Goal: Task Accomplishment & Management: Manage account settings

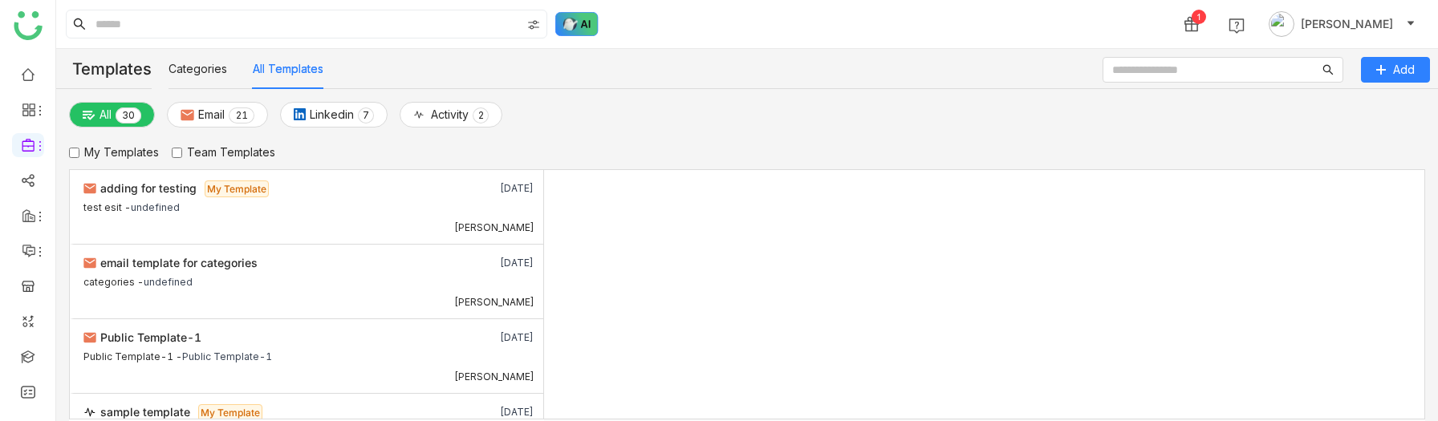
click at [568, 31] on img at bounding box center [576, 24] width 43 height 24
click at [583, 16] on img at bounding box center [576, 24] width 43 height 24
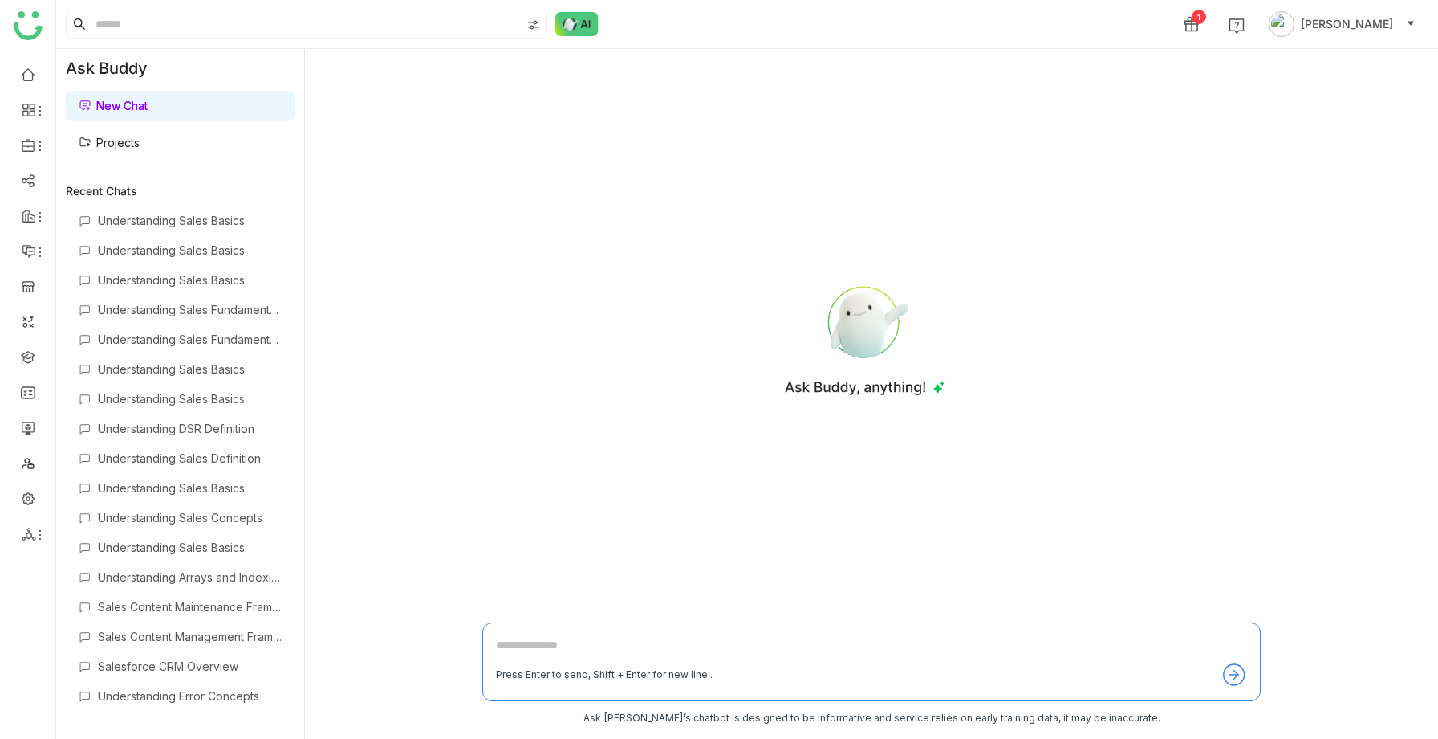
click at [132, 145] on link "Projects" at bounding box center [109, 143] width 61 height 14
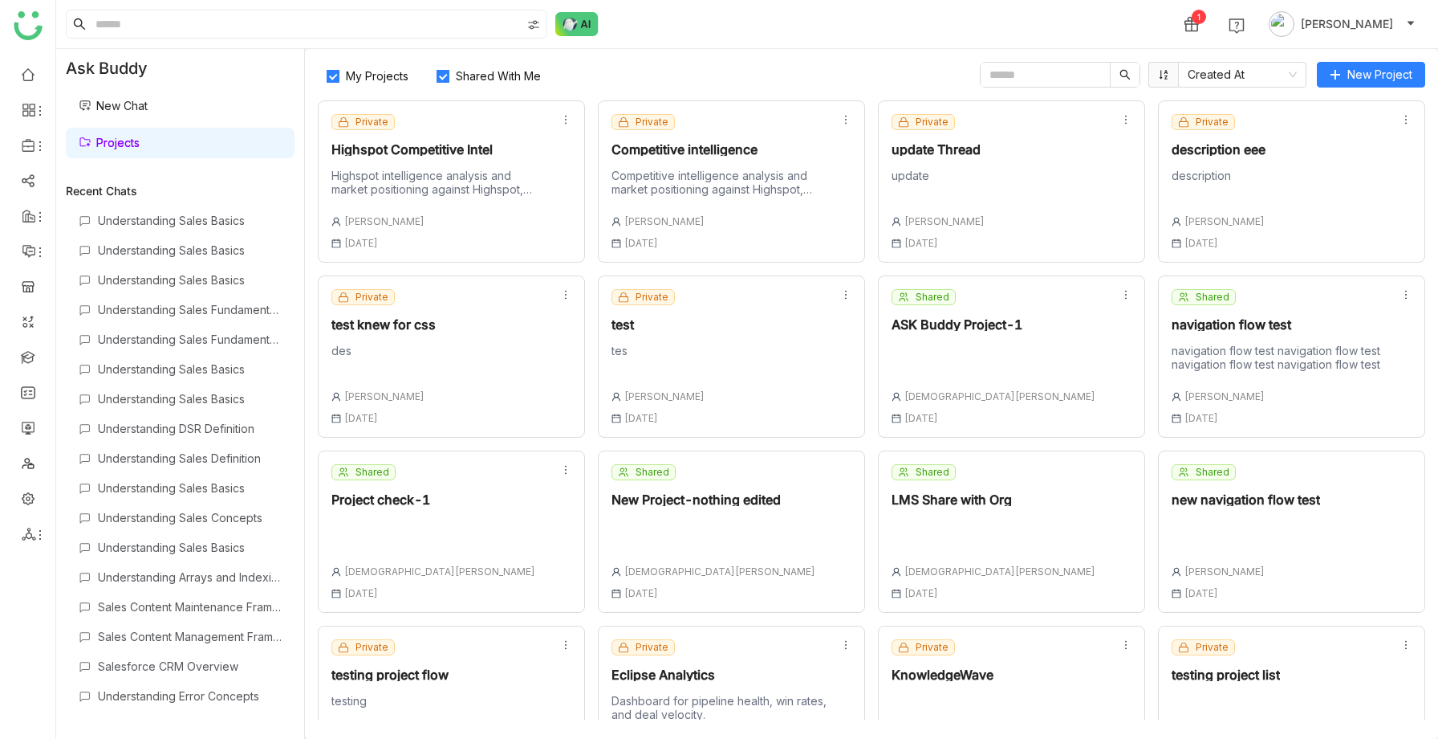
click at [148, 112] on link "New Chat" at bounding box center [113, 106] width 69 height 14
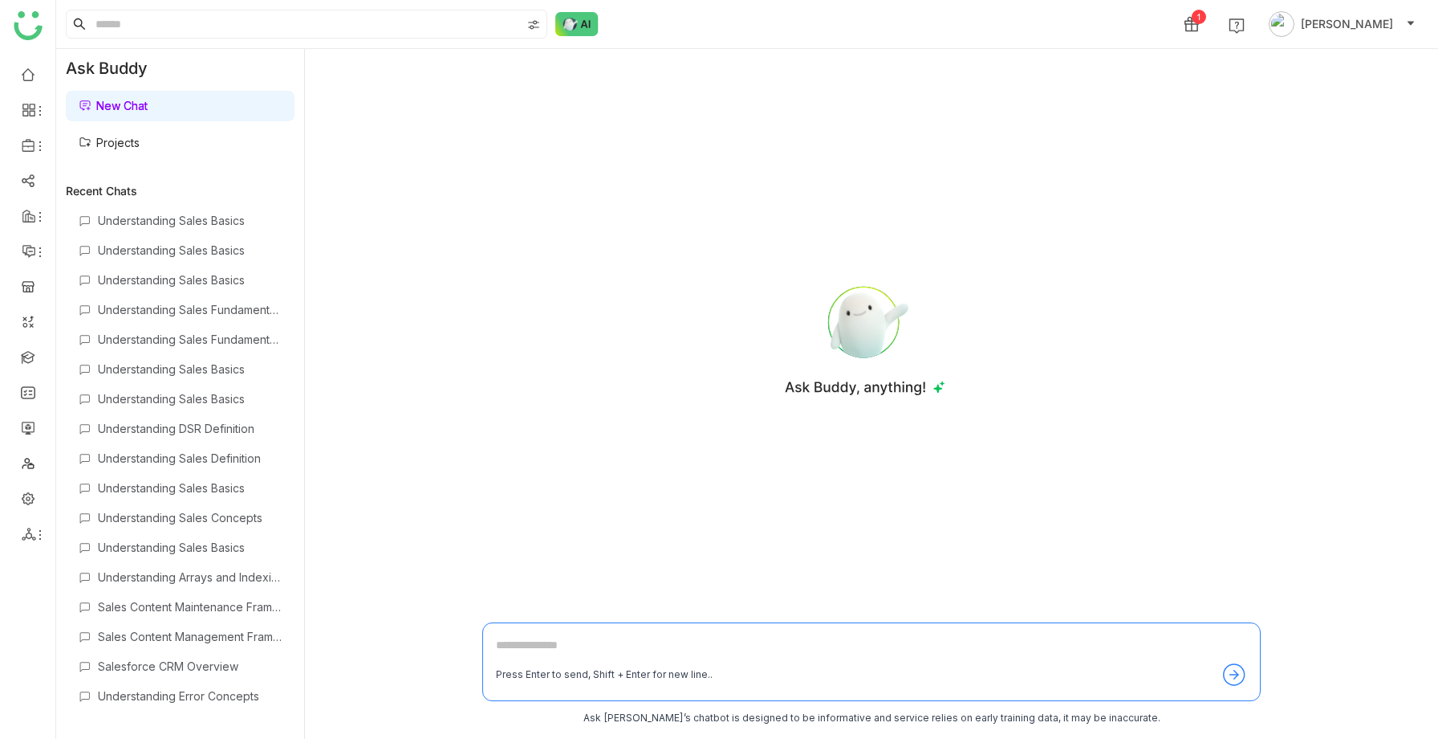
click at [140, 136] on link "Projects" at bounding box center [109, 143] width 61 height 14
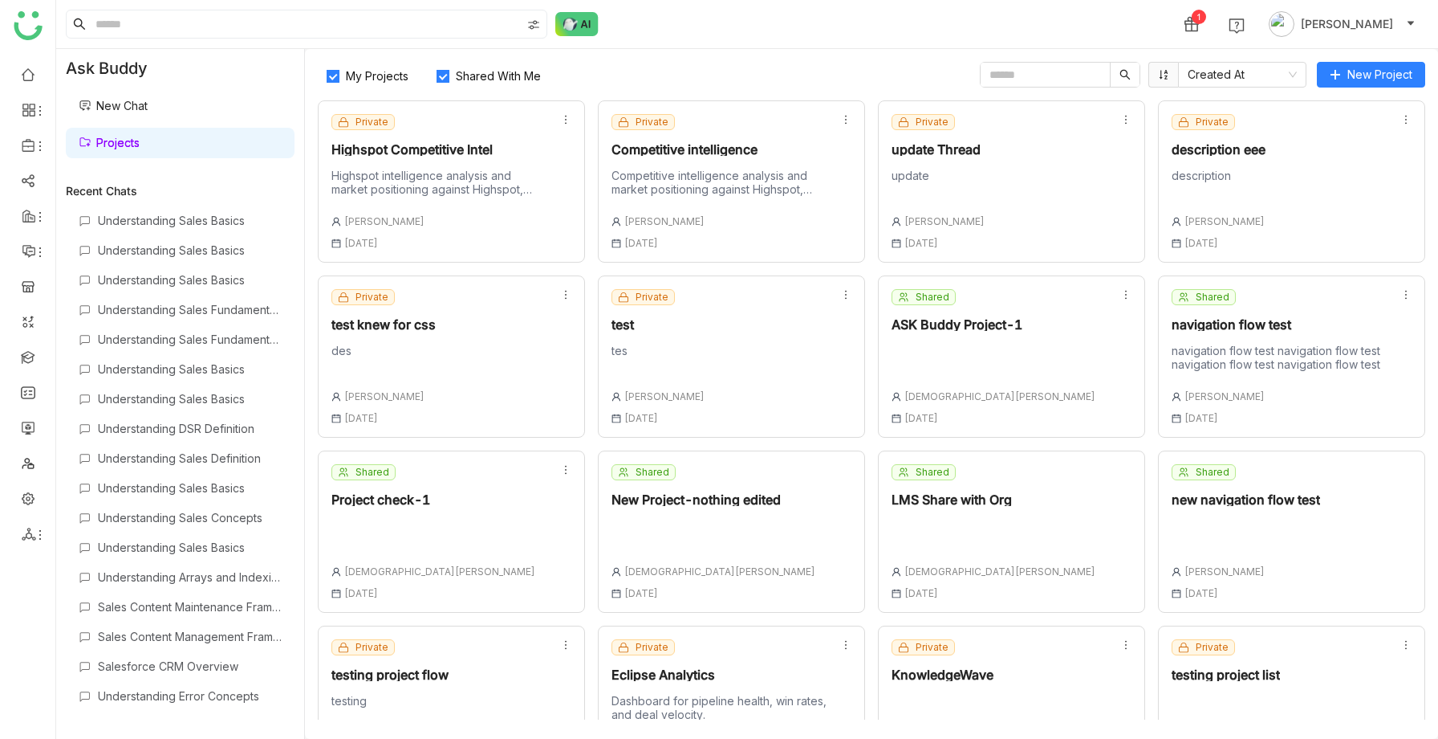
click at [1079, 69] on input "text" at bounding box center [1045, 75] width 129 height 24
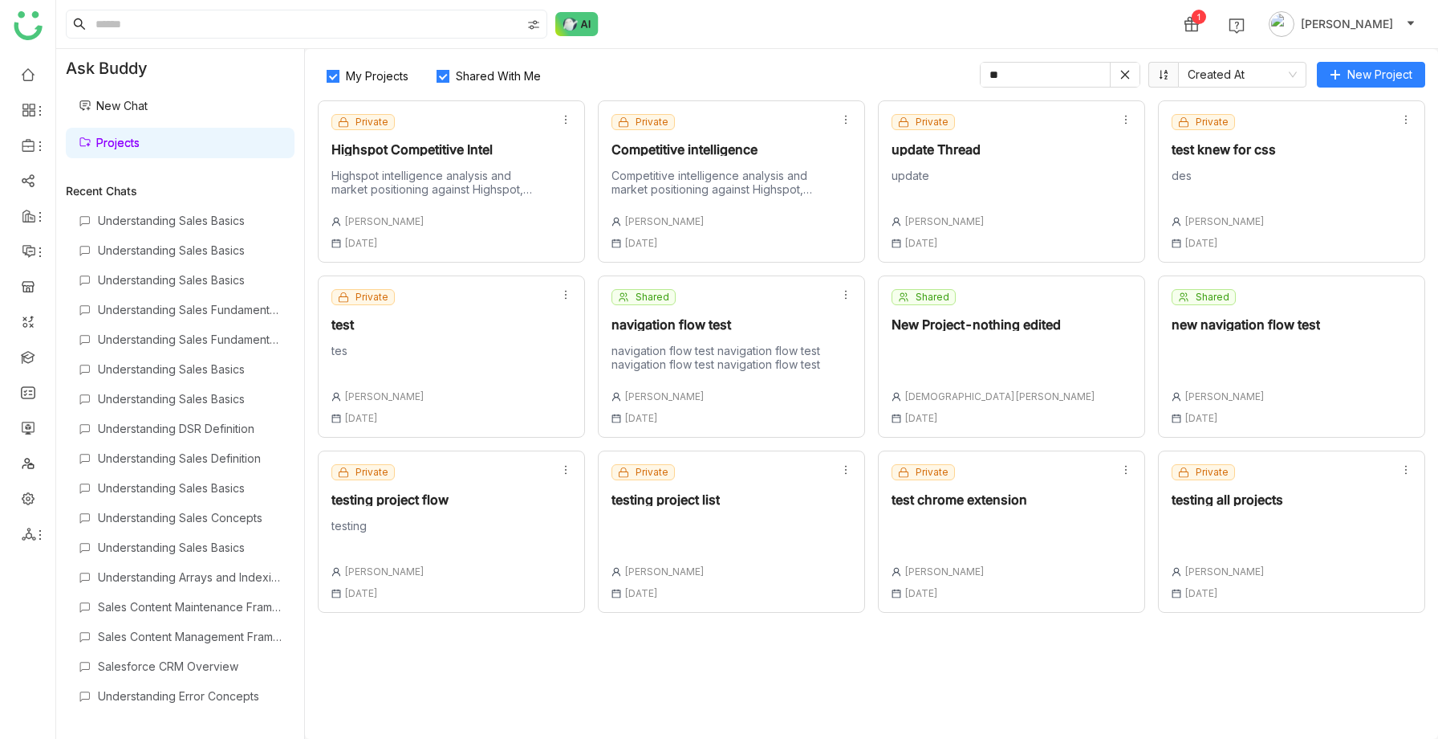
type input "*"
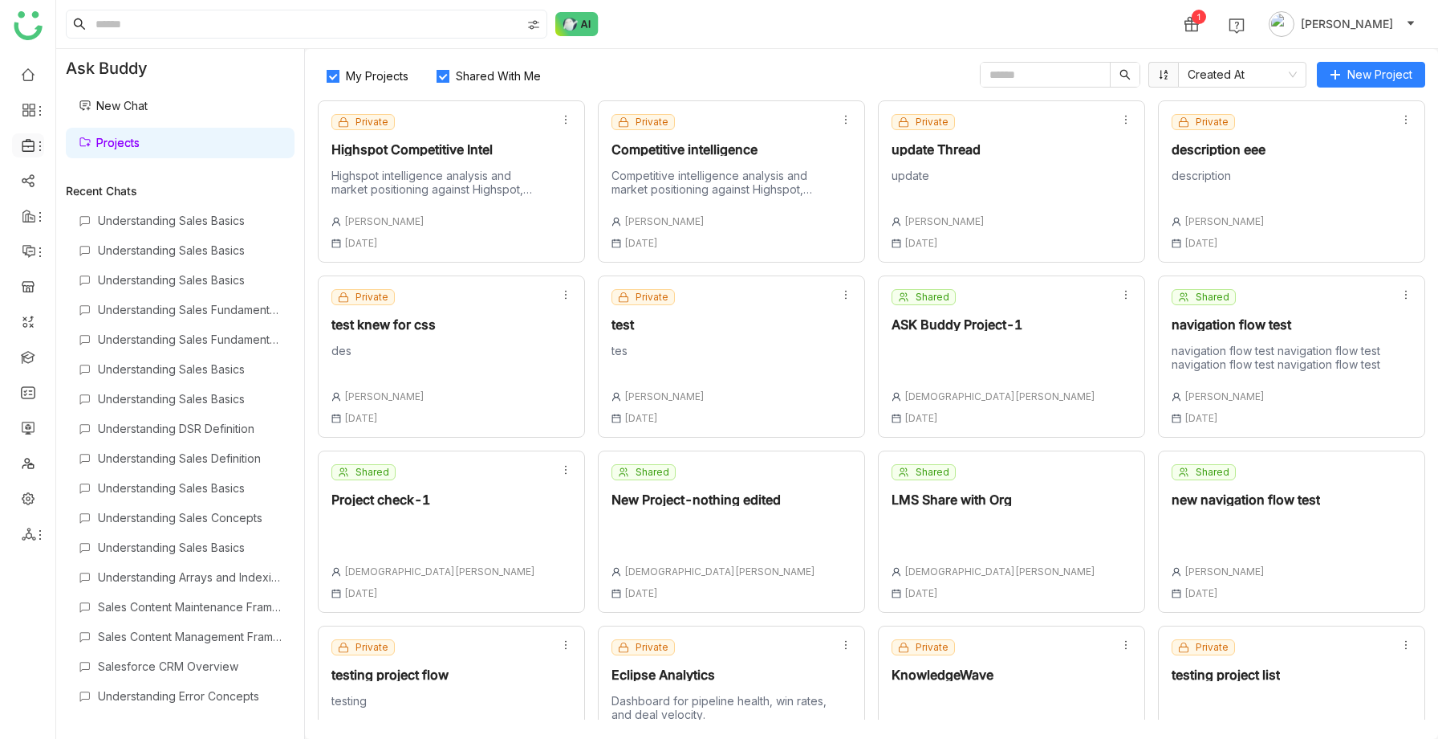
click at [25, 149] on icon at bounding box center [29, 145] width 14 height 14
click at [92, 180] on link "FAQs" at bounding box center [111, 182] width 104 height 11
click at [34, 148] on icon at bounding box center [40, 146] width 13 height 13
click at [96, 177] on link "FAQs" at bounding box center [111, 182] width 104 height 11
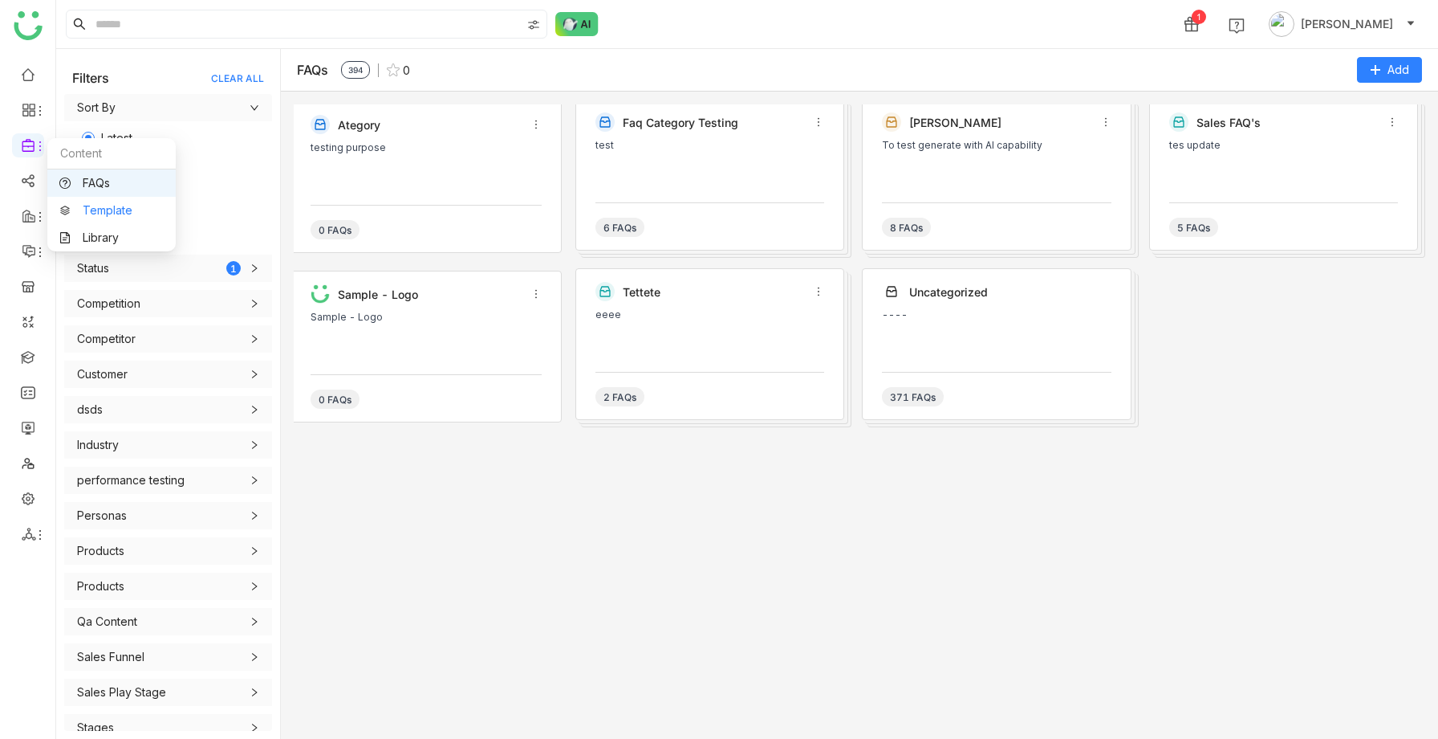
click at [77, 210] on link "Template" at bounding box center [111, 210] width 104 height 11
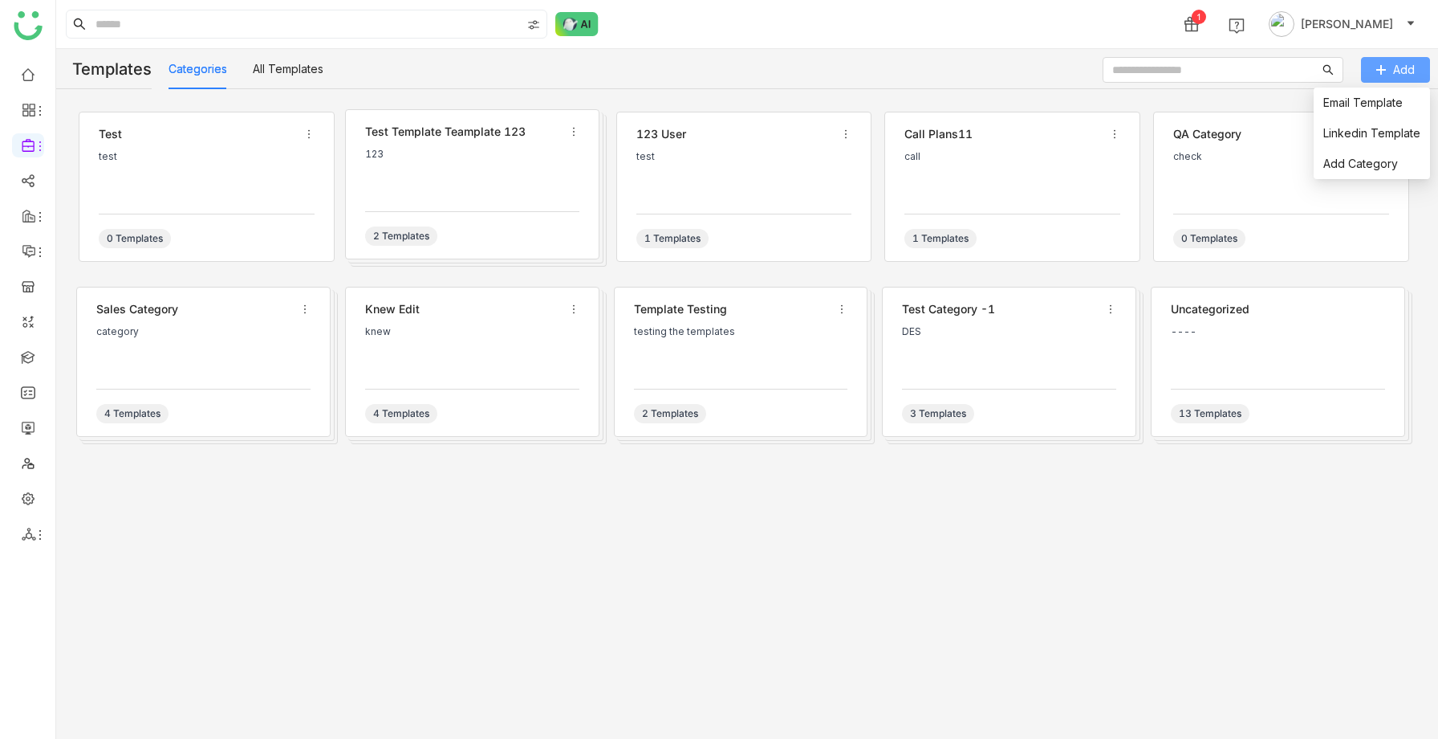
click at [1399, 70] on span "Add" at bounding box center [1405, 70] width 22 height 18
click at [1363, 101] on link "Email Template" at bounding box center [1363, 103] width 79 height 14
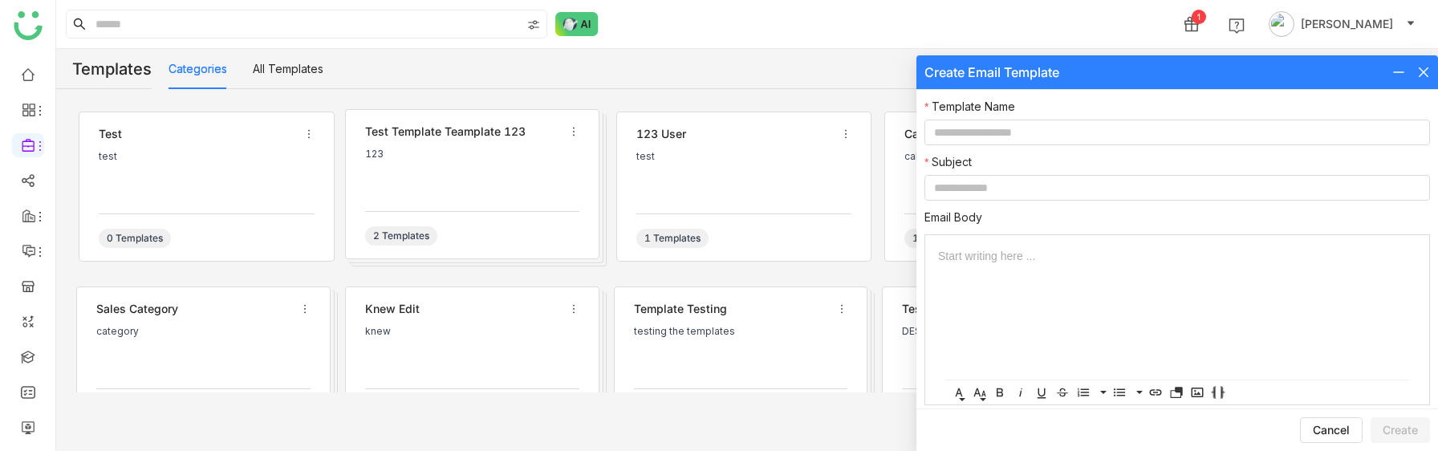
click at [1423, 71] on icon at bounding box center [1424, 72] width 10 height 10
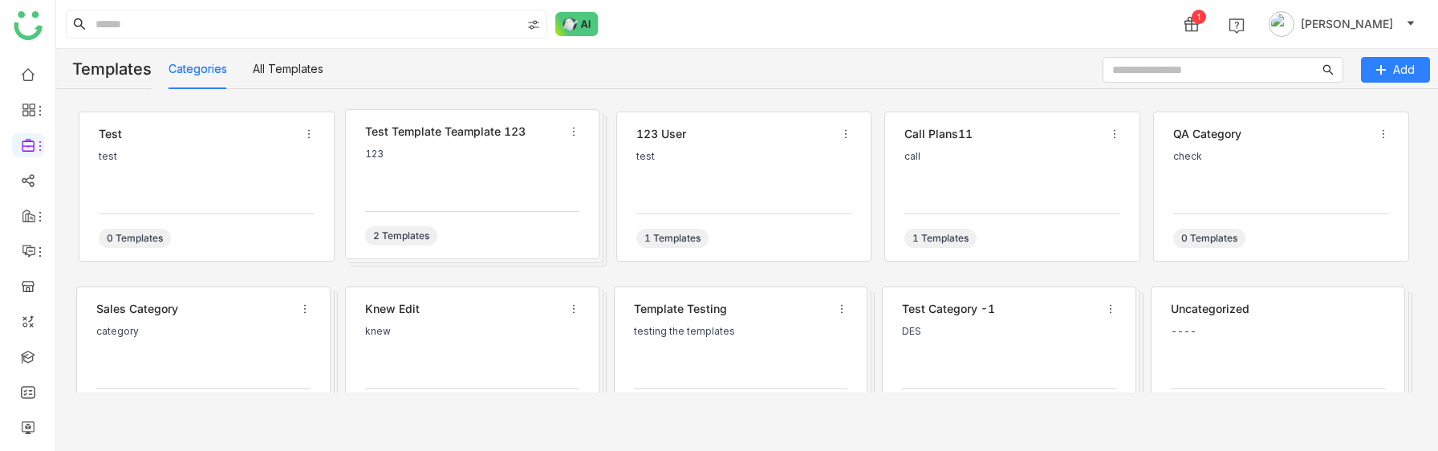
click at [483, 199] on div "test template teamplate 123 123 2 Templates" at bounding box center [472, 184] width 254 height 150
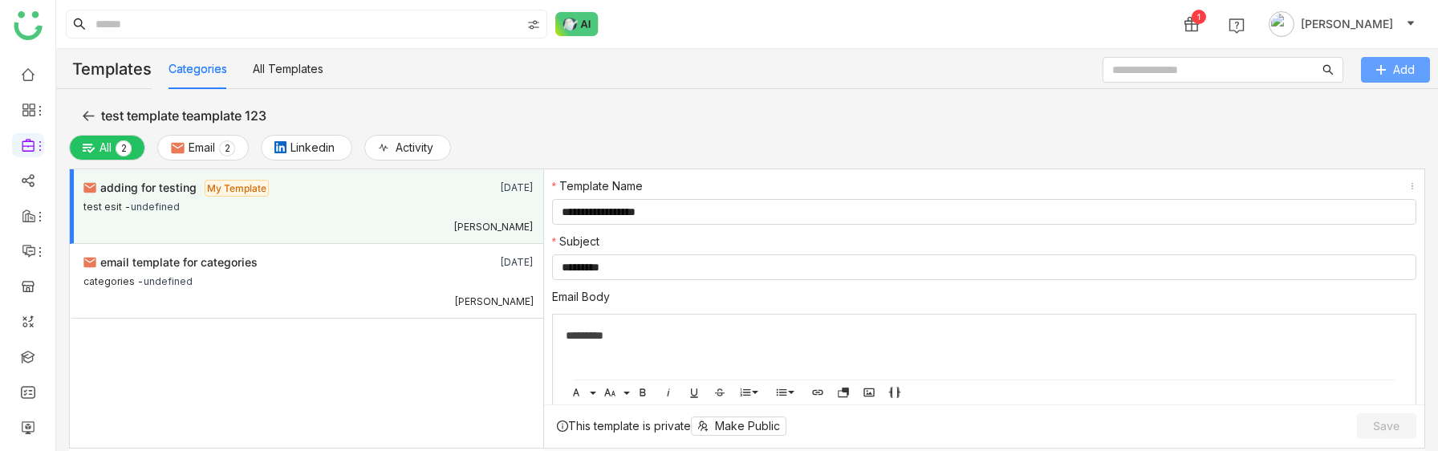
click at [1381, 67] on icon at bounding box center [1381, 69] width 1 height 9
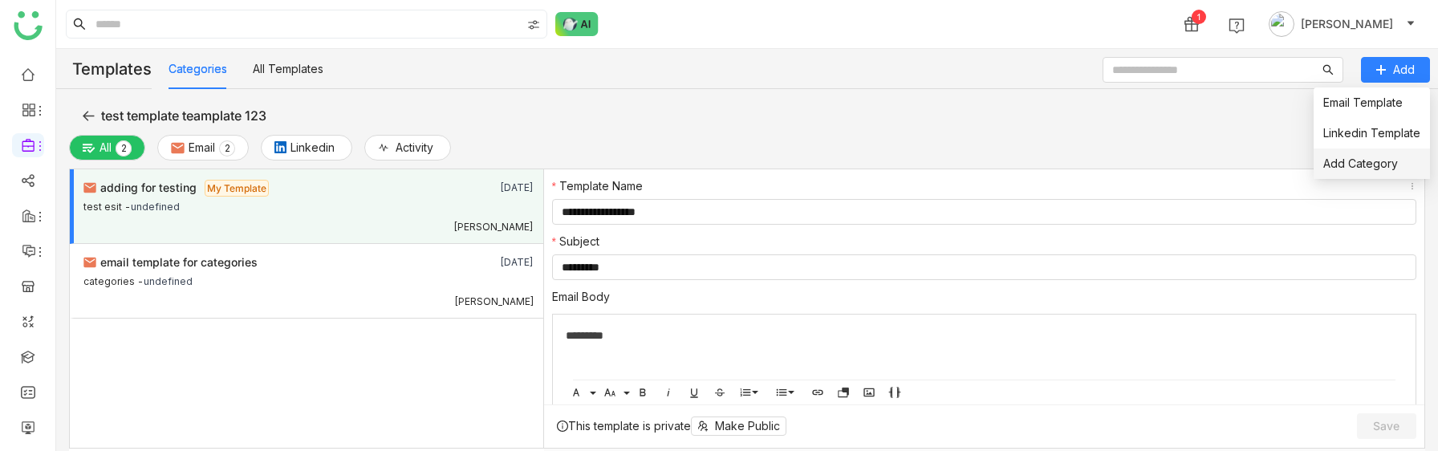
click at [1353, 164] on link "Add Category" at bounding box center [1361, 164] width 75 height 14
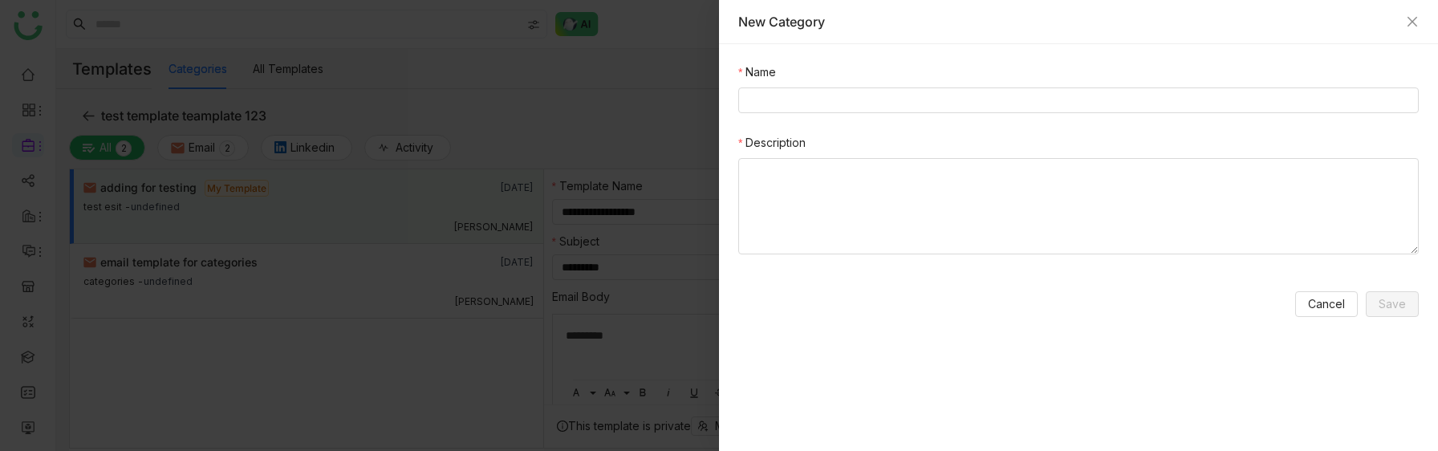
click at [1410, 10] on div "New Category" at bounding box center [1078, 22] width 719 height 44
click at [1410, 15] on icon "Close" at bounding box center [1412, 21] width 13 height 13
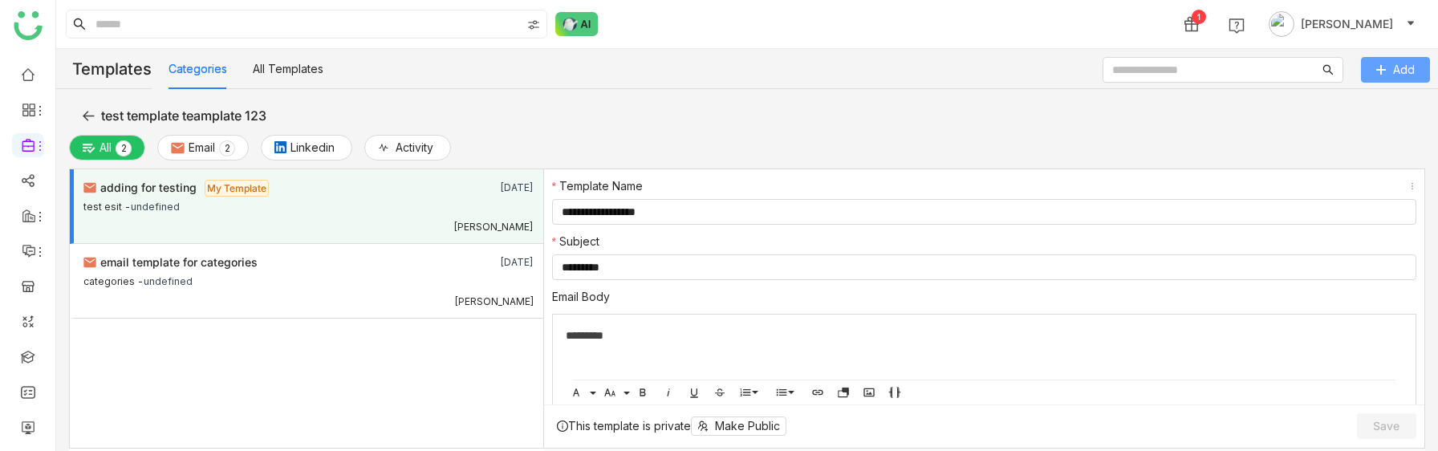
click at [1379, 66] on icon at bounding box center [1381, 69] width 11 height 11
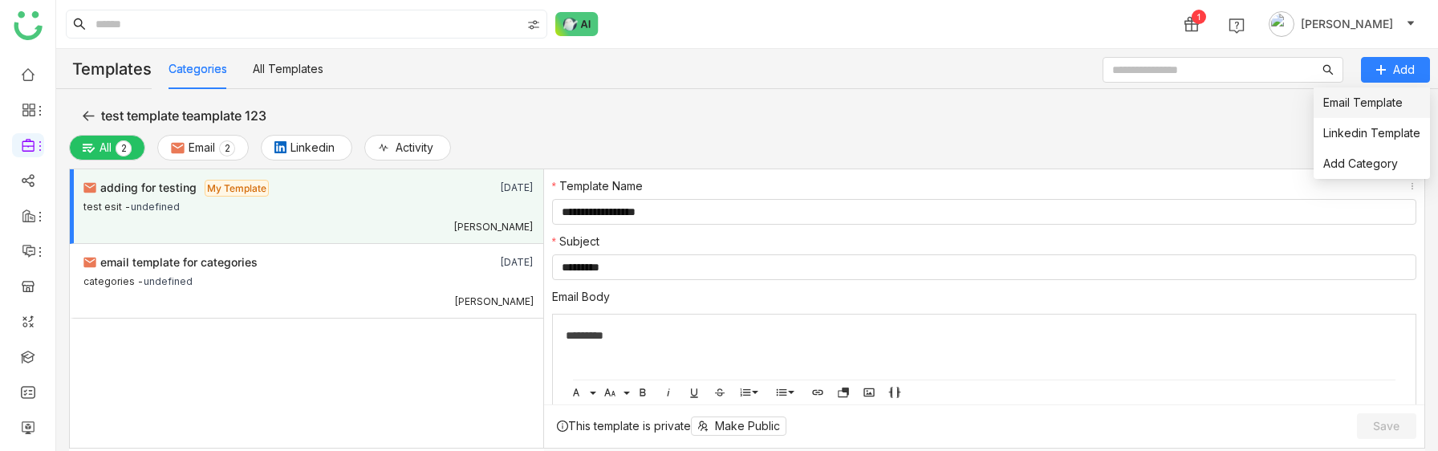
click at [1359, 100] on link "Email Template" at bounding box center [1363, 103] width 79 height 14
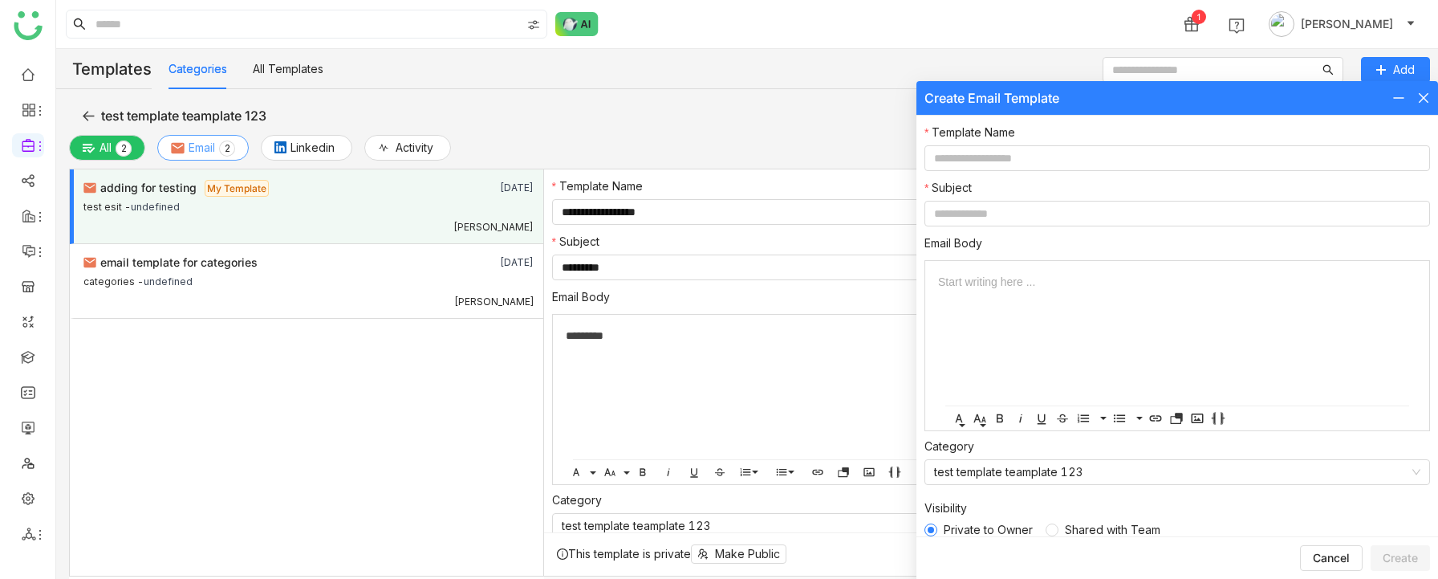
click at [202, 148] on span "Email" at bounding box center [202, 148] width 26 height 18
click at [1430, 100] on icon at bounding box center [1424, 98] width 13 height 13
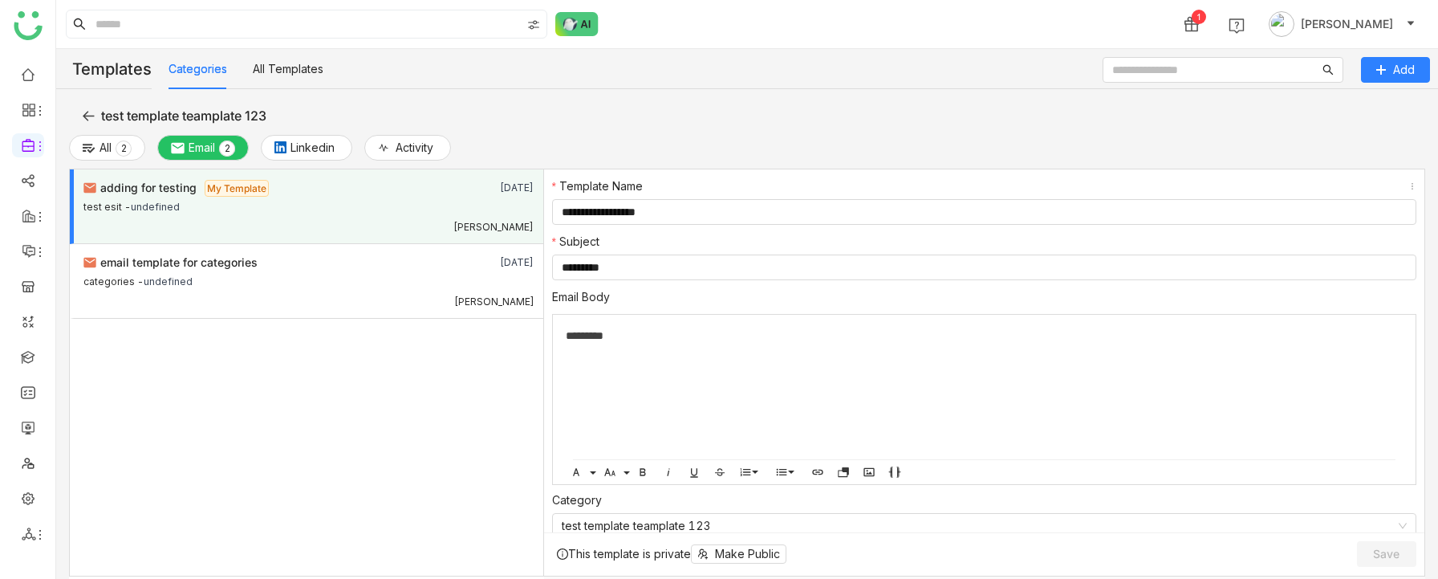
click at [83, 116] on icon at bounding box center [88, 116] width 11 height 10
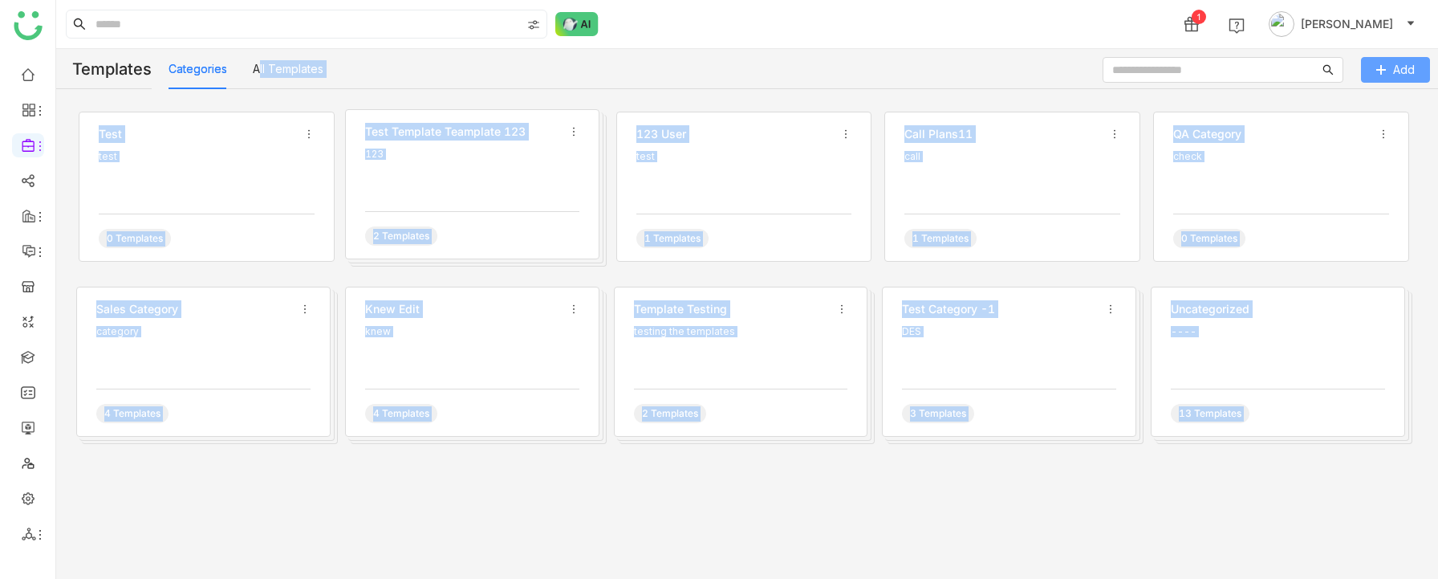
click at [1396, 56] on div "Templates Categories All Templates test test 0 Templates test template teamplat…" at bounding box center [747, 314] width 1382 height 530
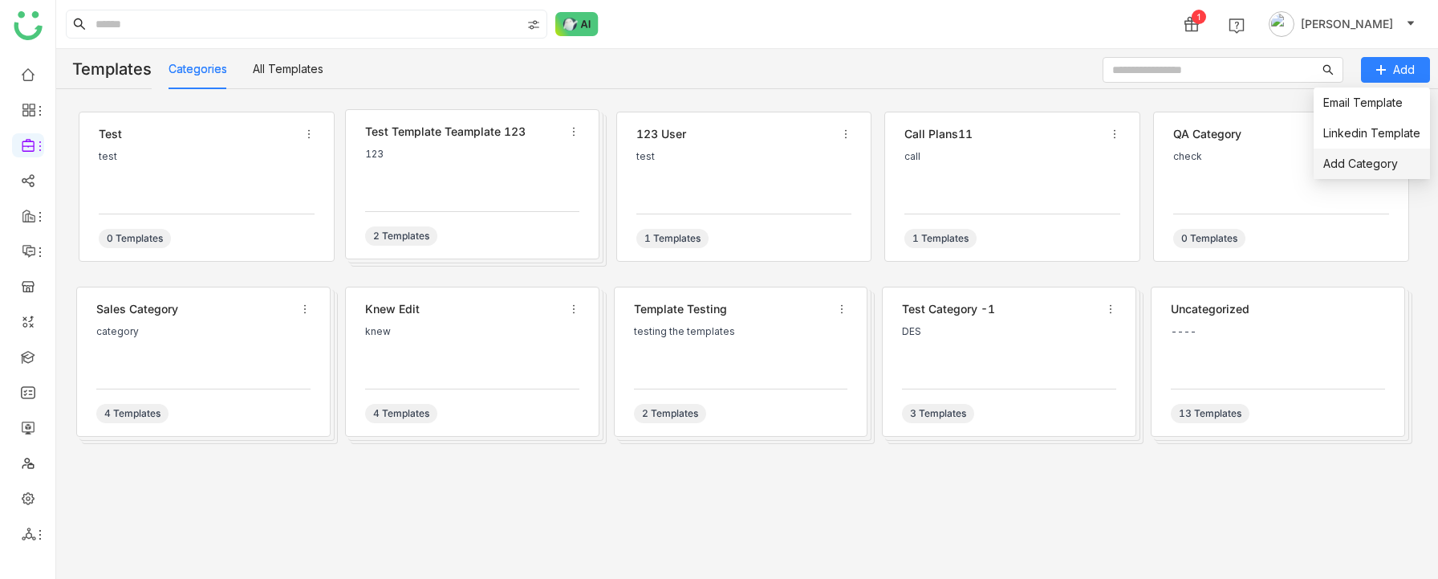
click at [1366, 161] on link "Add Category" at bounding box center [1361, 164] width 75 height 14
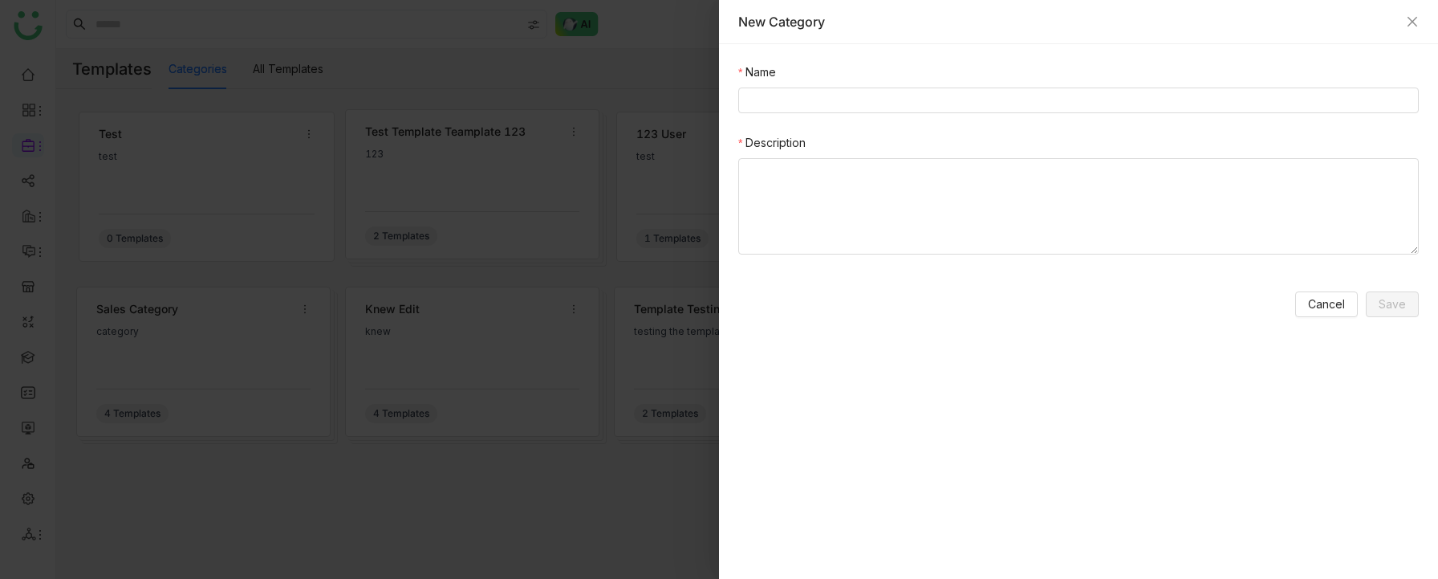
click at [1408, 14] on div "New Category" at bounding box center [1079, 22] width 681 height 18
click at [1410, 16] on icon "Close" at bounding box center [1412, 21] width 13 height 13
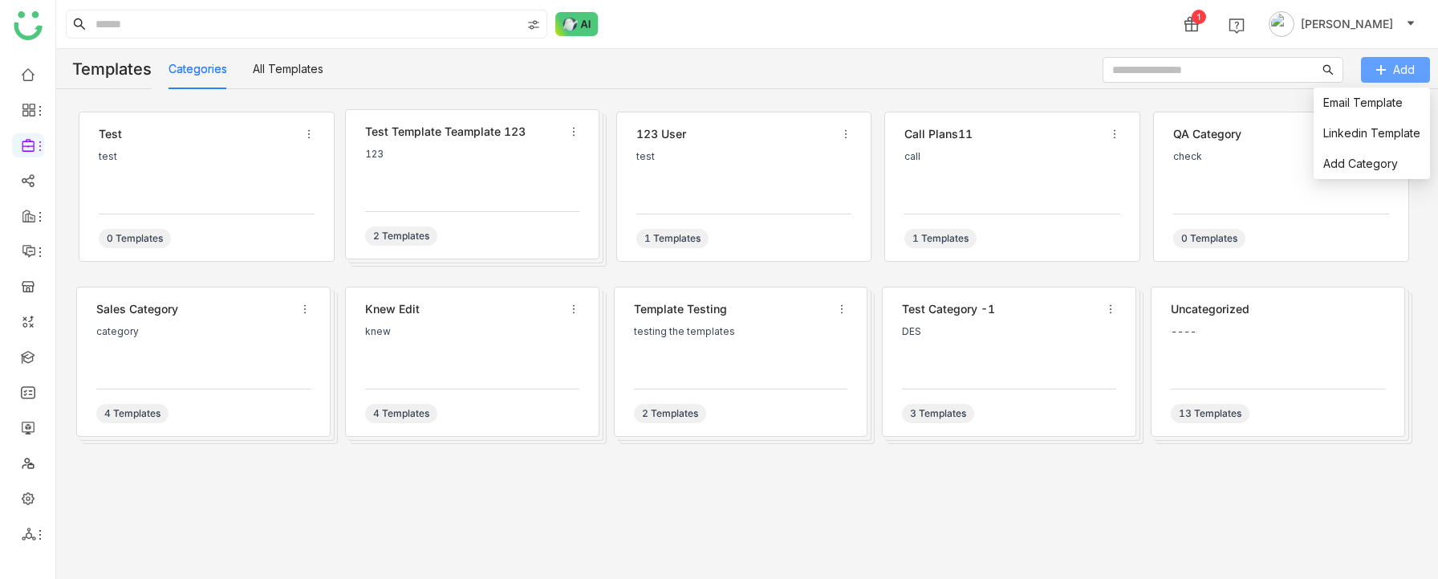
click at [1399, 61] on span "Add" at bounding box center [1405, 70] width 22 height 18
click at [1372, 100] on link "Email Template" at bounding box center [1363, 103] width 79 height 14
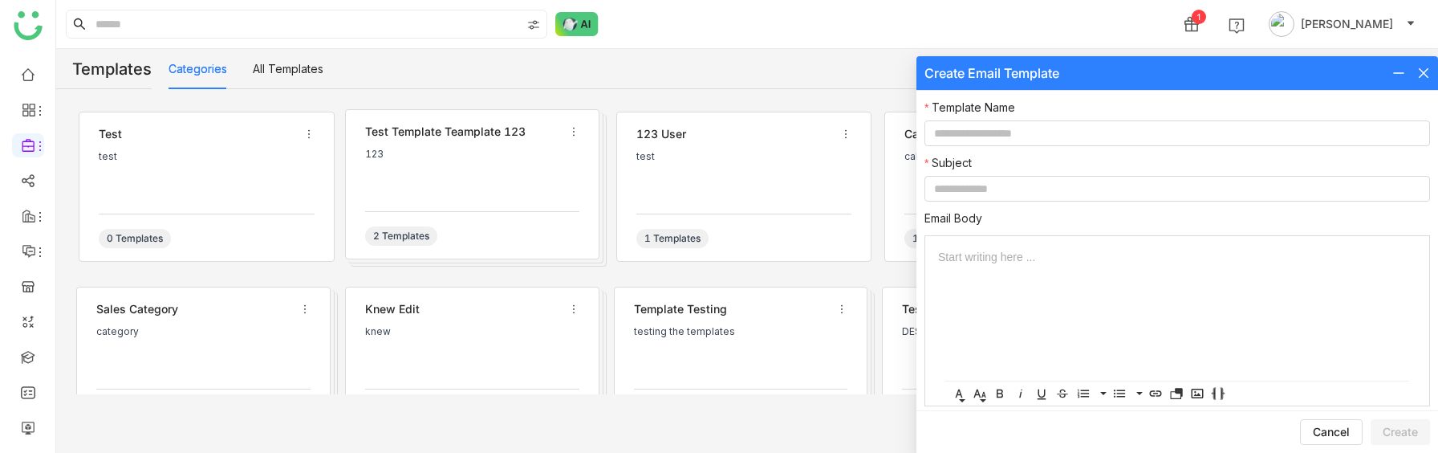
scroll to position [120, 0]
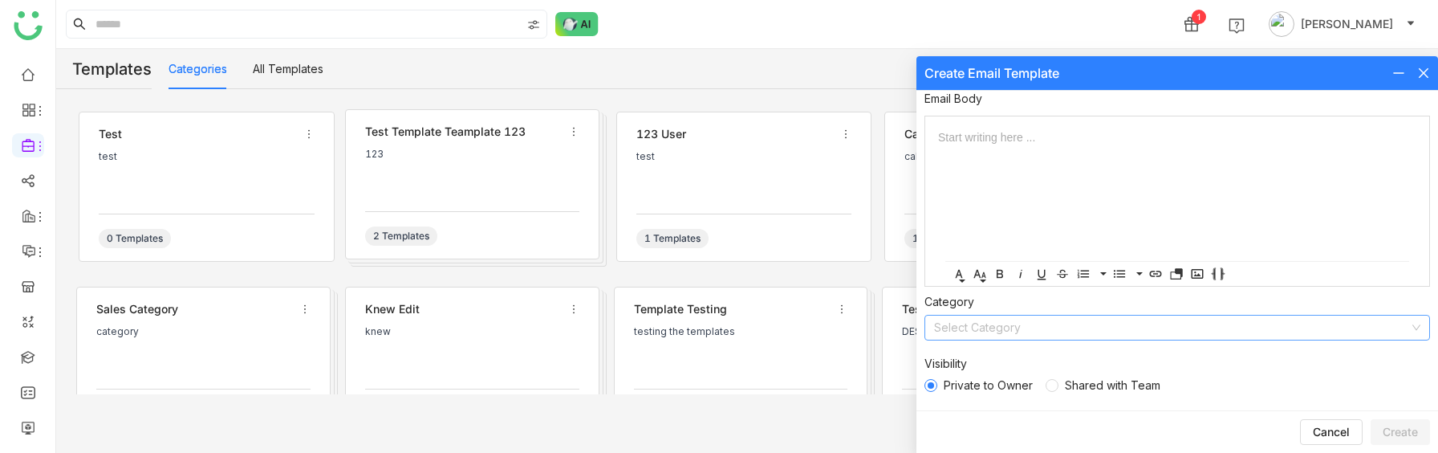
click at [1037, 322] on input at bounding box center [1171, 327] width 475 height 24
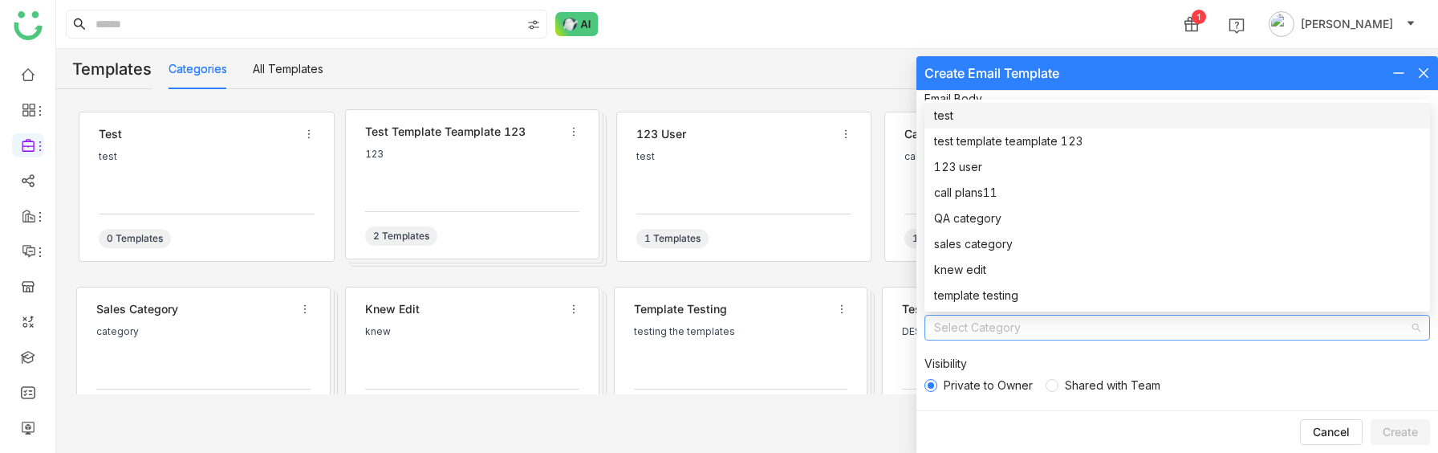
click at [816, 421] on div "test test 0 Templates test template teamplate 123 123 2 Templates 123 user test…" at bounding box center [747, 271] width 1357 height 338
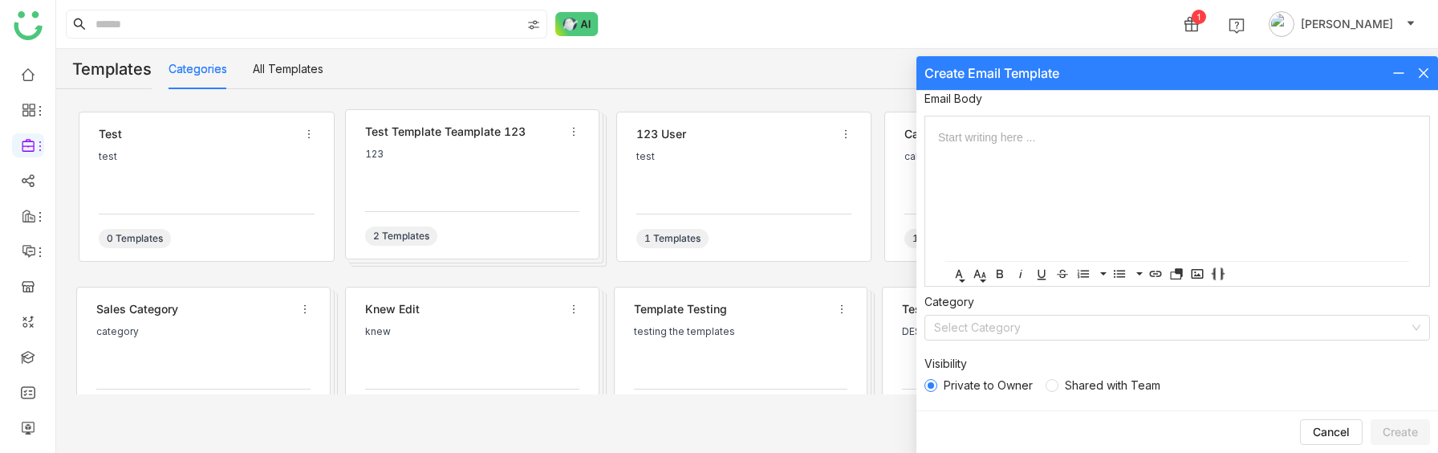
click at [1427, 68] on icon at bounding box center [1424, 73] width 10 height 10
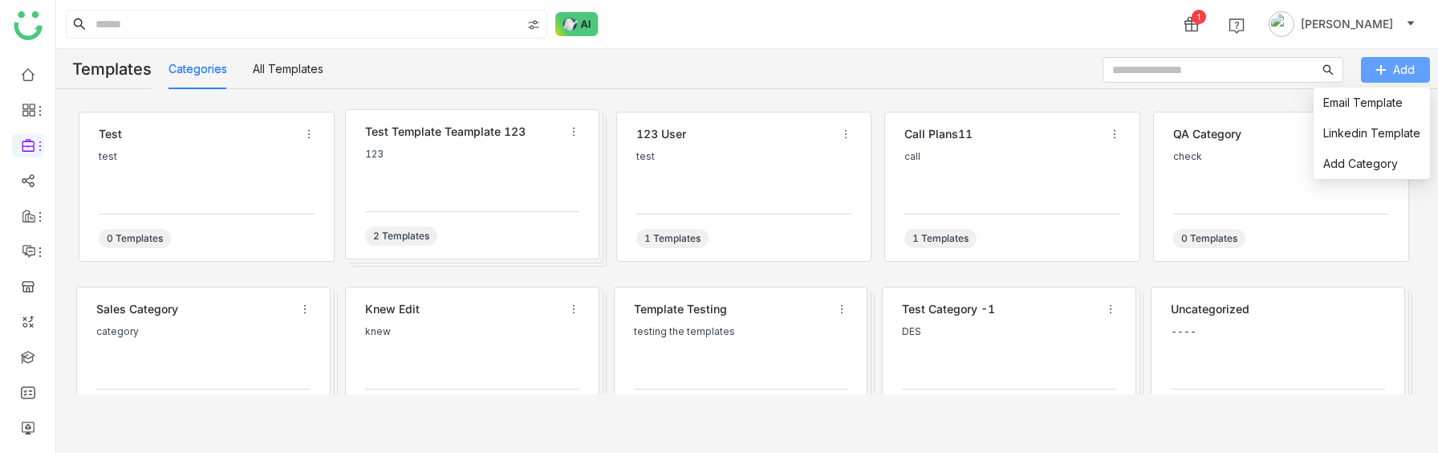
click at [1394, 78] on span "Add" at bounding box center [1405, 70] width 22 height 18
click at [1416, 68] on button "Add" at bounding box center [1395, 70] width 69 height 26
click at [1376, 94] on span "Email Template" at bounding box center [1363, 103] width 79 height 18
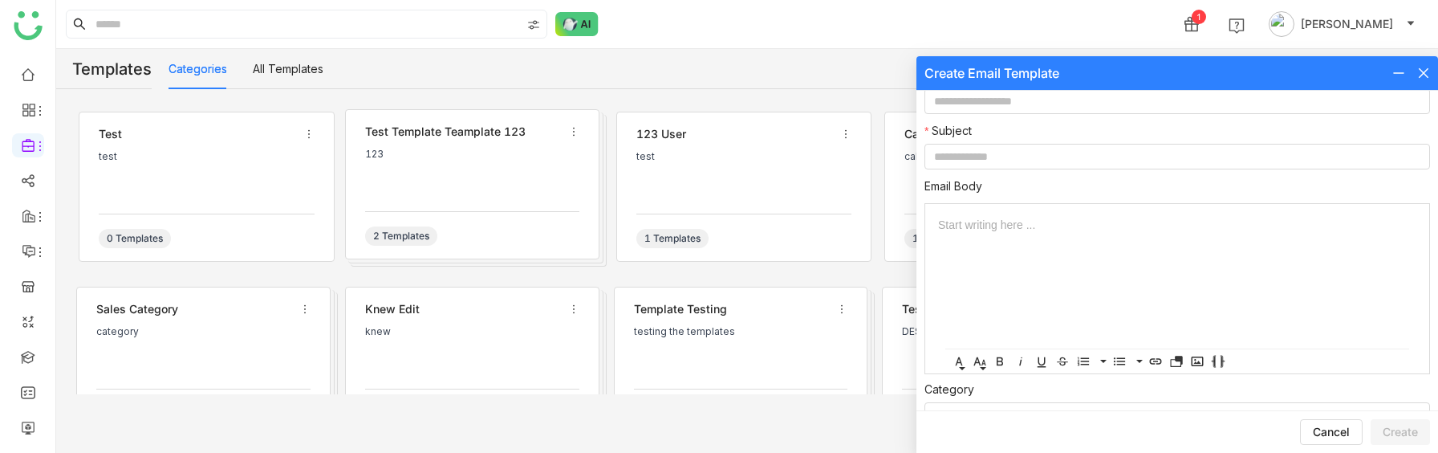
scroll to position [0, 0]
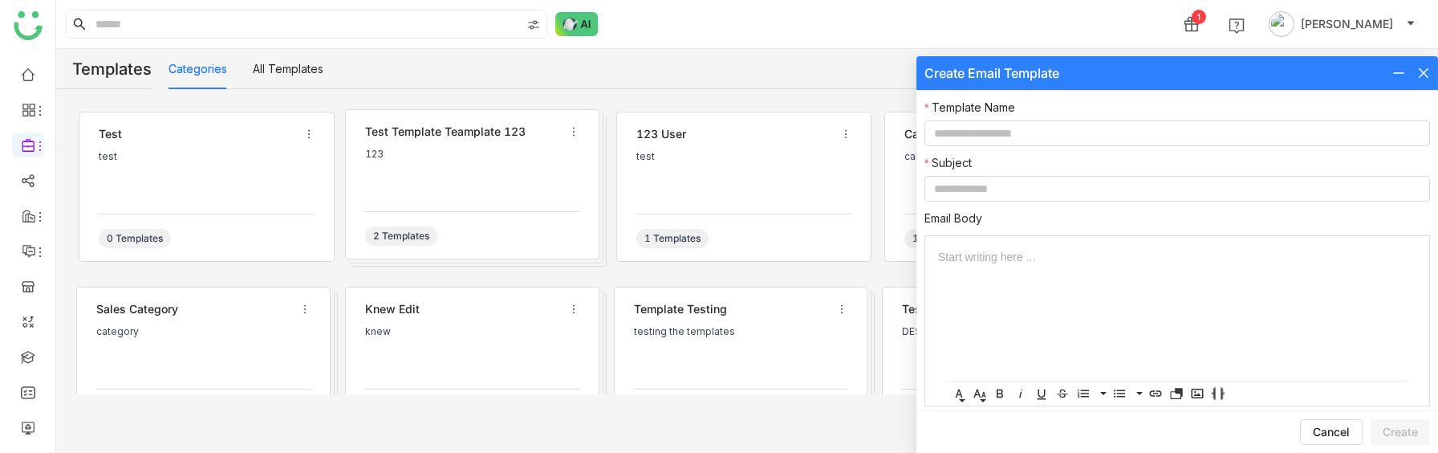
click at [1425, 69] on icon at bounding box center [1424, 73] width 13 height 13
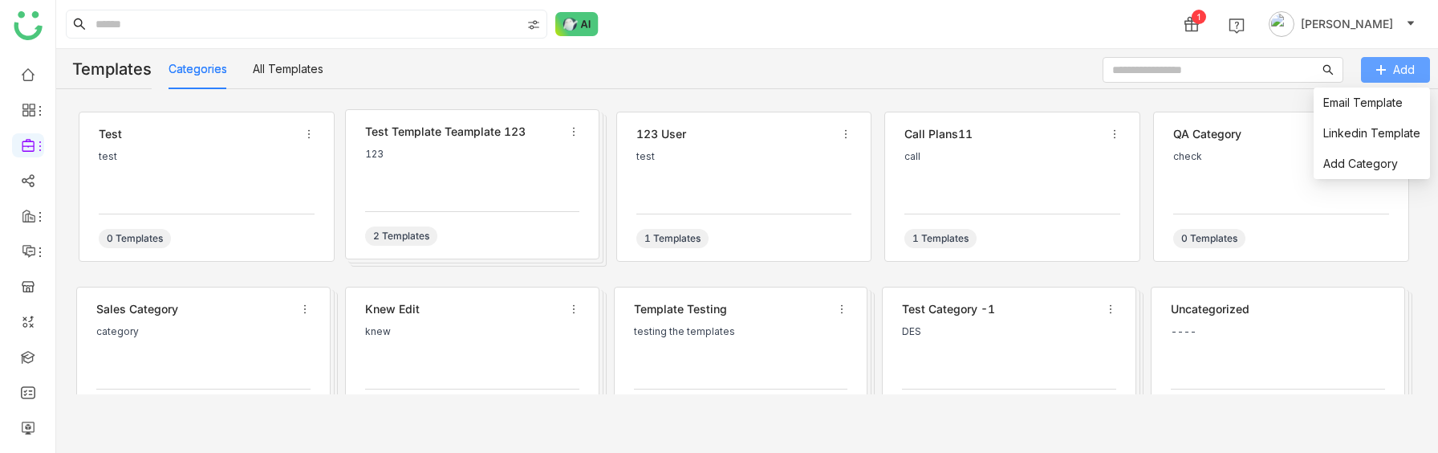
click at [1403, 67] on span "Add" at bounding box center [1405, 70] width 22 height 18
click at [1379, 92] on li "Email Template" at bounding box center [1372, 102] width 116 height 31
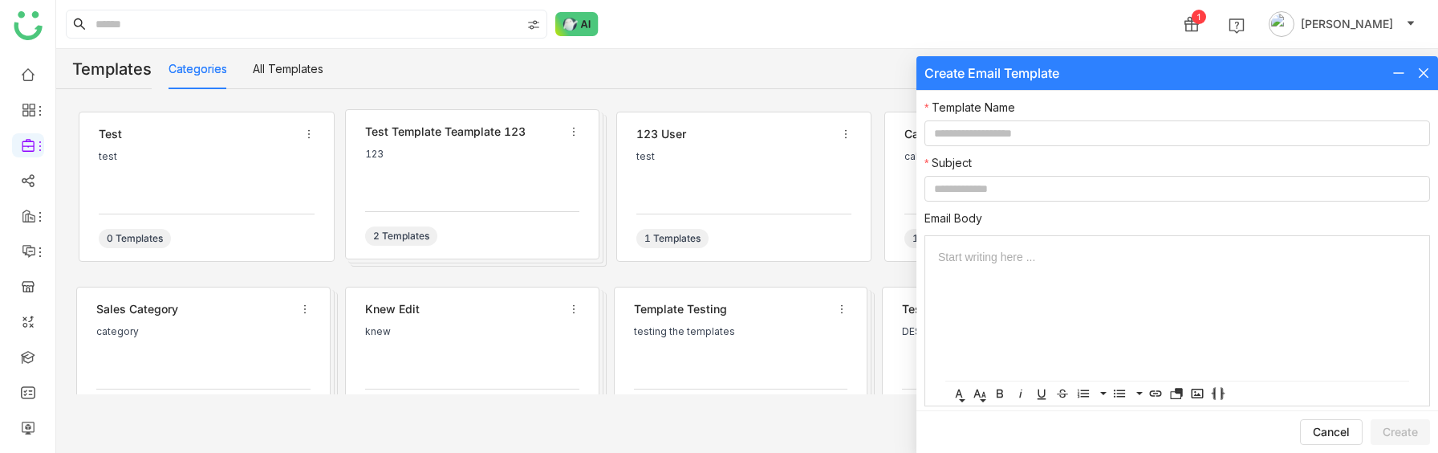
click at [1417, 73] on div at bounding box center [1412, 73] width 38 height 18
click at [1426, 68] on icon at bounding box center [1424, 73] width 13 height 13
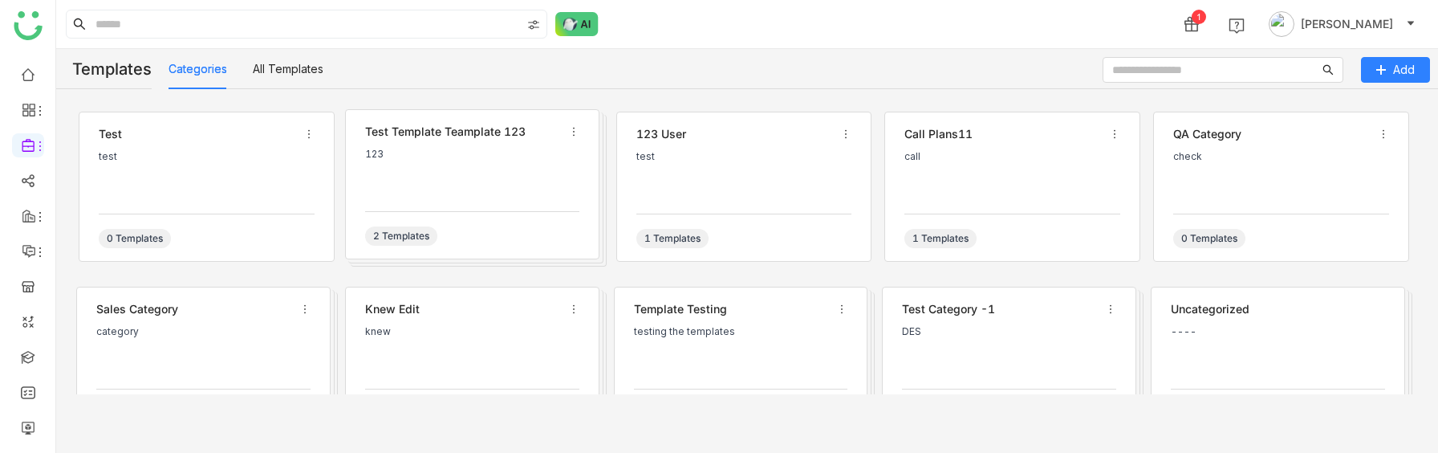
click at [714, 207] on div "123 user test 1 Templates" at bounding box center [744, 187] width 256 height 150
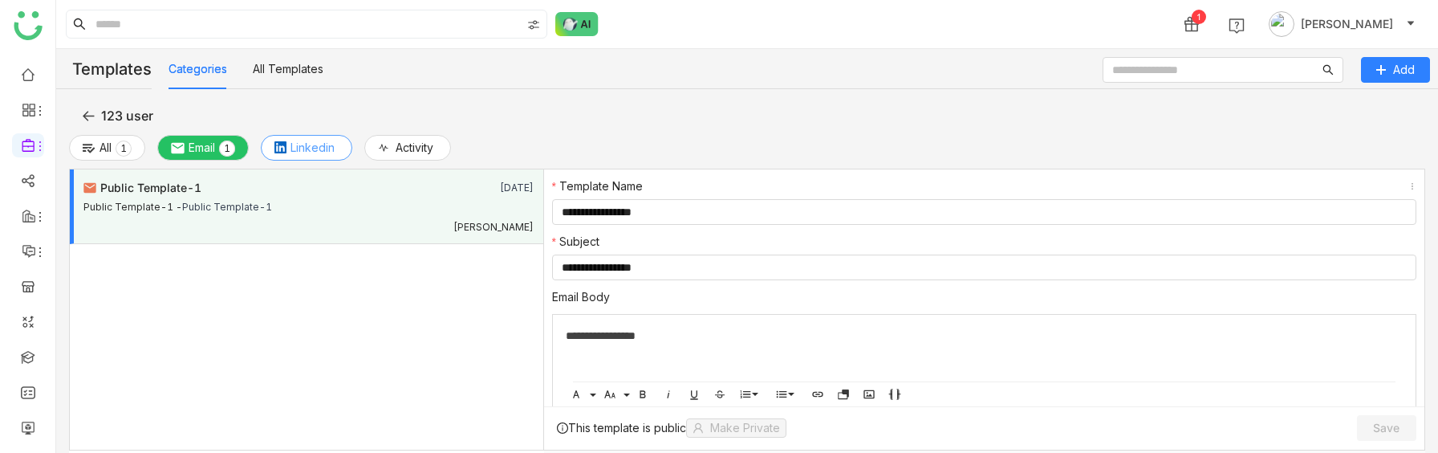
click at [310, 148] on span "Linkedin" at bounding box center [313, 148] width 44 height 18
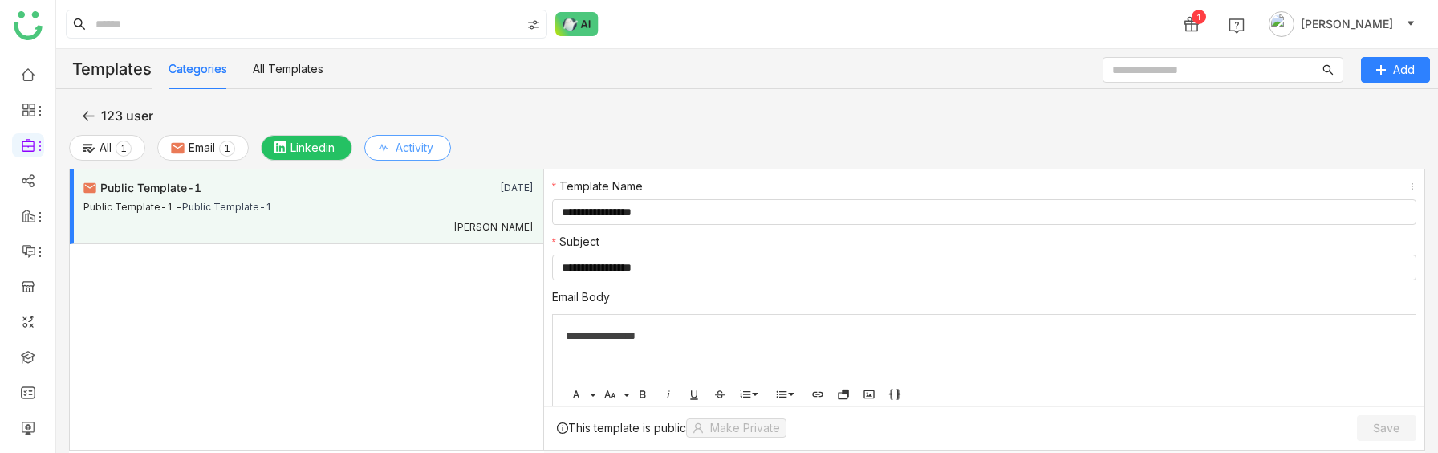
click at [437, 148] on div "All 0 1 2 3 4 5 6 7 8 9 Email 0 1 2 3 4 5 6 7 8 9 Linkedin Activity" at bounding box center [747, 152] width 1357 height 34
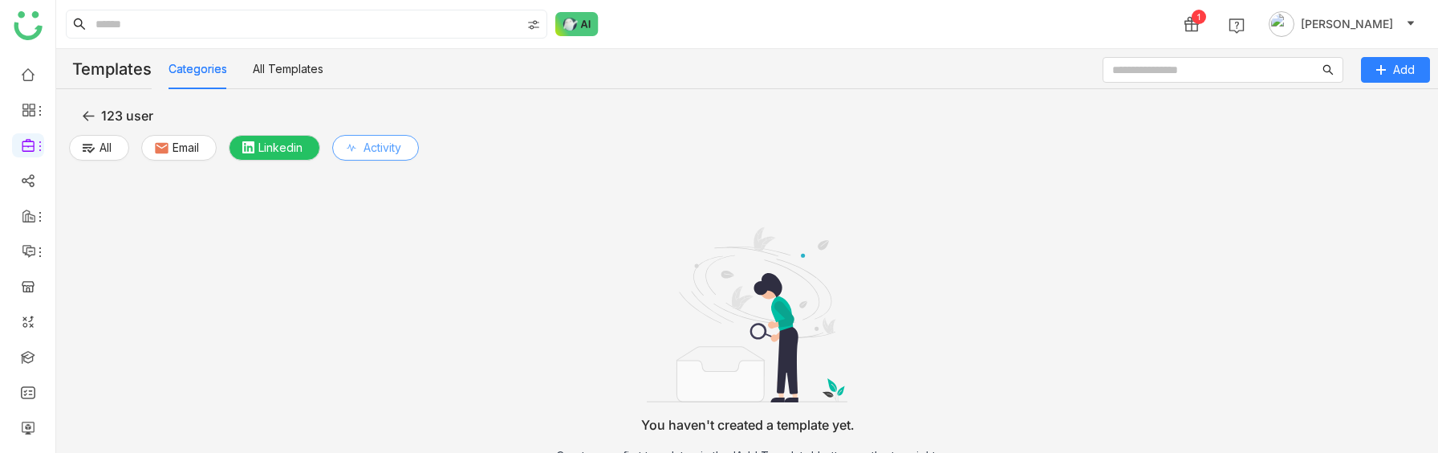
click at [393, 147] on span "Activity" at bounding box center [383, 148] width 38 height 18
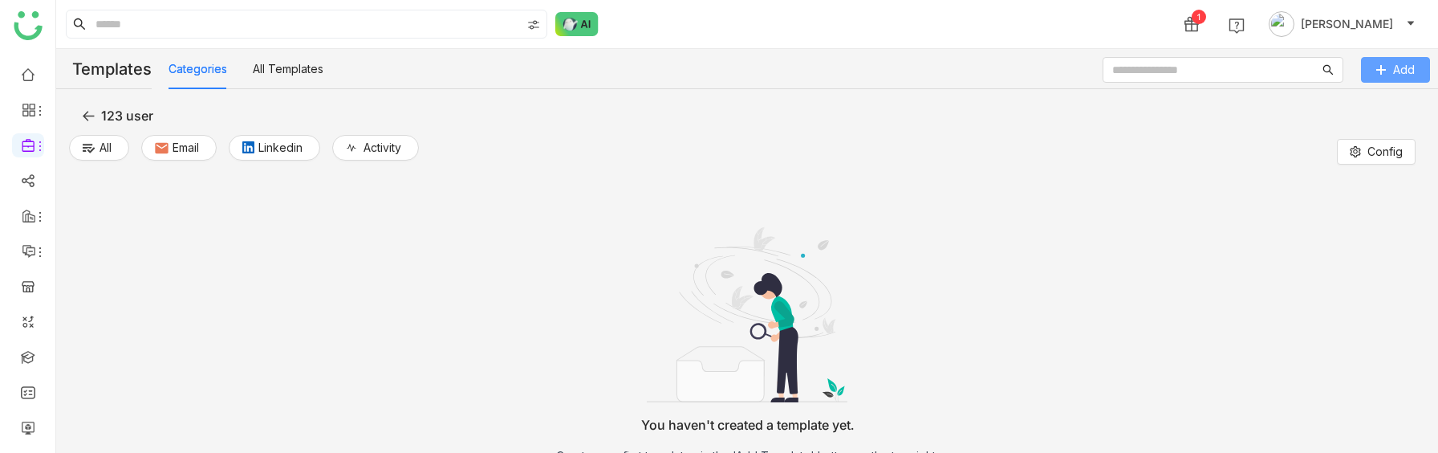
click at [1398, 71] on span "Add" at bounding box center [1405, 70] width 22 height 18
click at [373, 144] on span "Activity" at bounding box center [383, 148] width 38 height 18
click at [1398, 62] on span "Add" at bounding box center [1405, 70] width 22 height 18
click at [1381, 80] on button "Add" at bounding box center [1395, 70] width 69 height 26
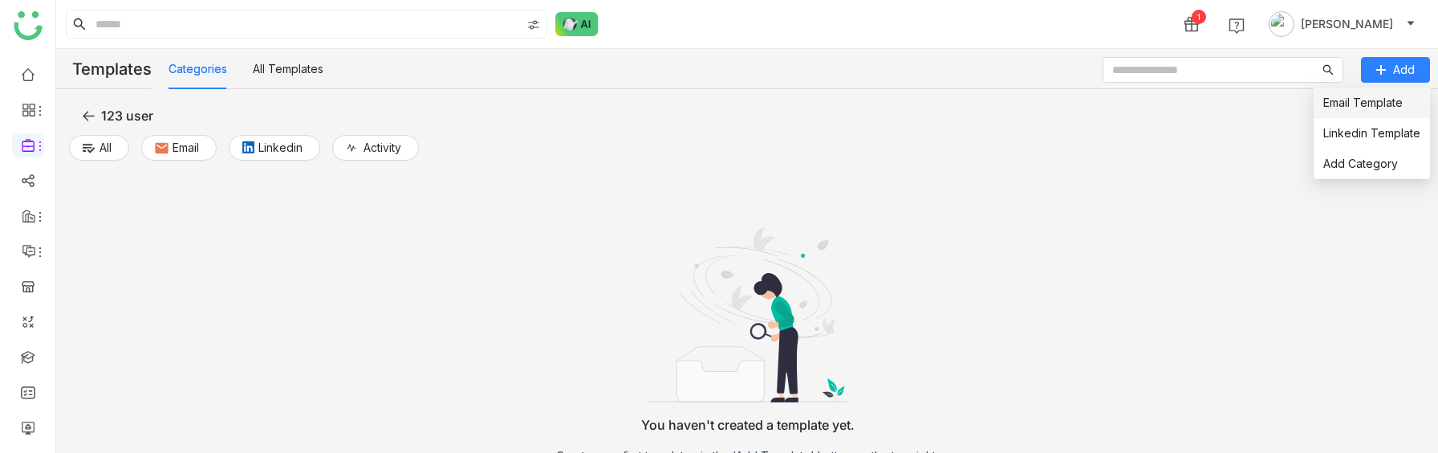
click at [1369, 102] on link "Email Template" at bounding box center [1363, 103] width 79 height 14
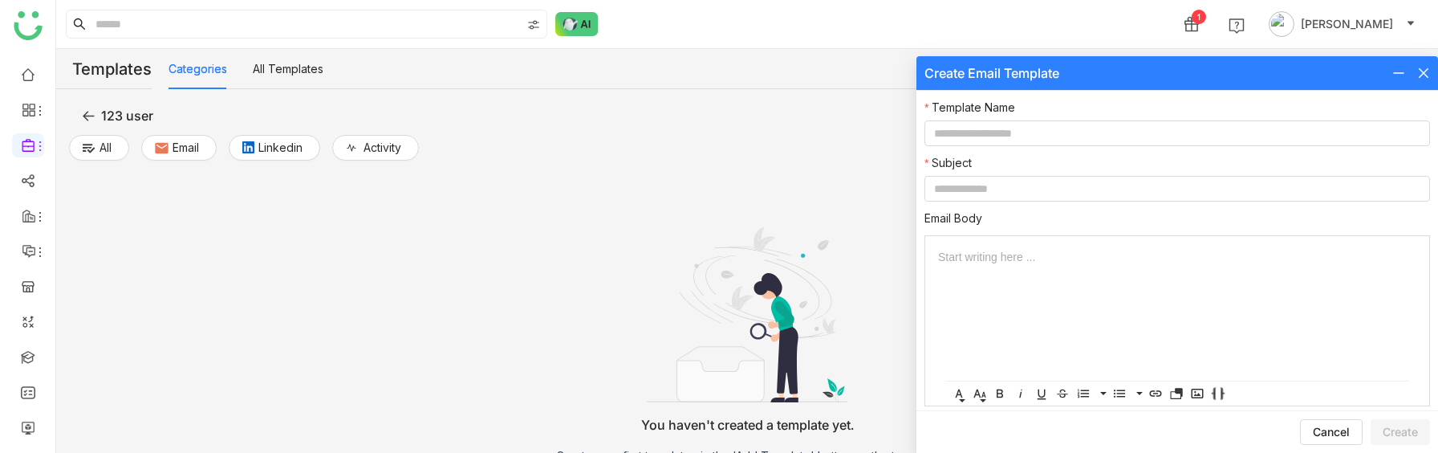
click at [1426, 71] on icon at bounding box center [1424, 73] width 13 height 13
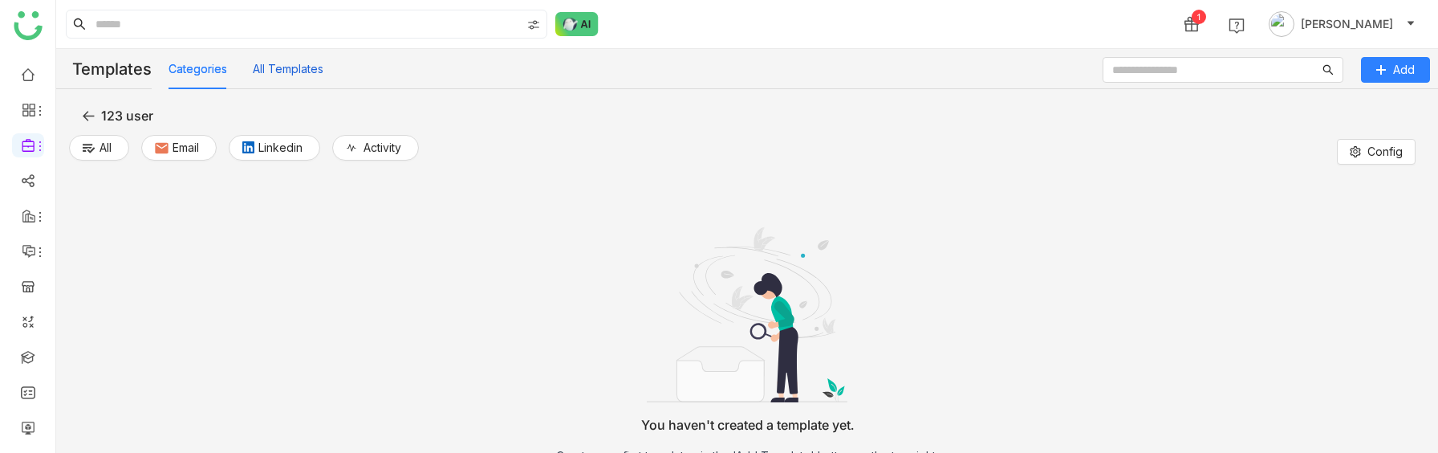
click at [274, 70] on button "All Templates" at bounding box center [288, 69] width 71 height 18
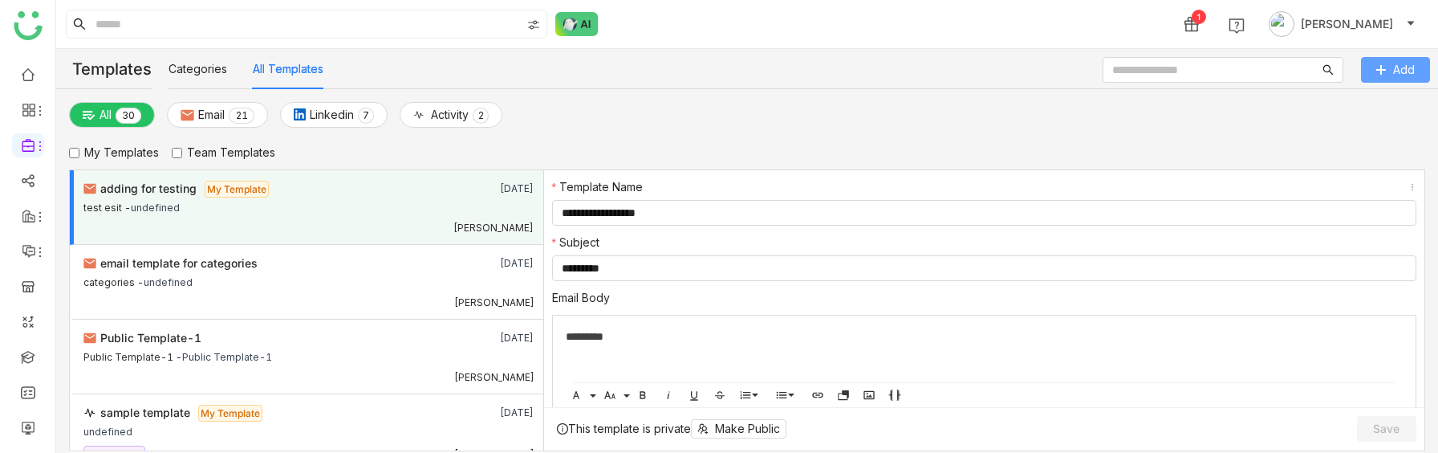
click at [1386, 59] on button "Add" at bounding box center [1395, 70] width 69 height 26
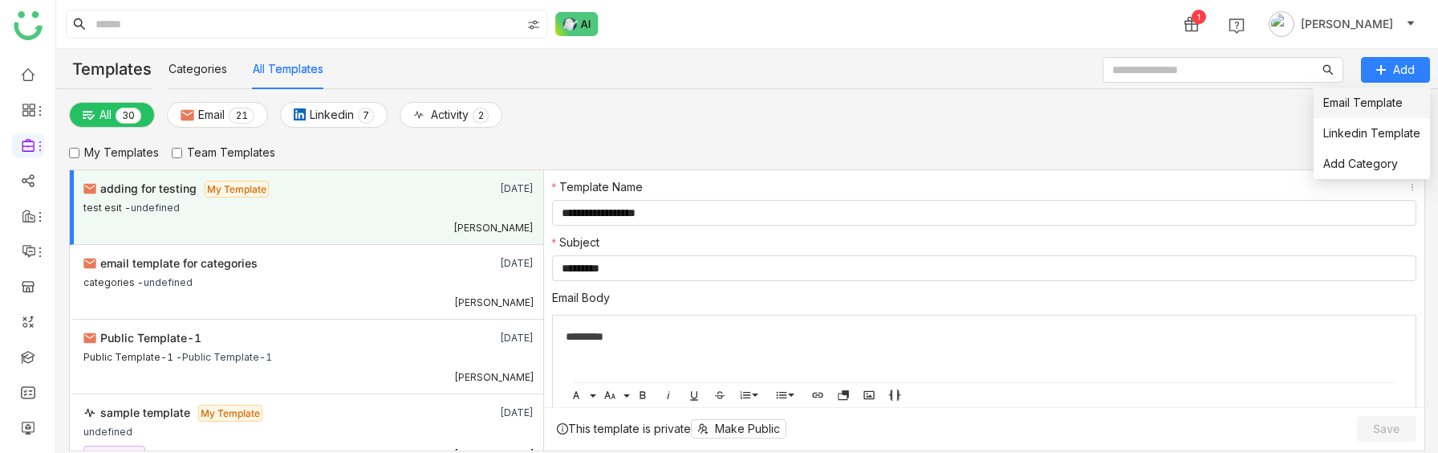
click at [1369, 100] on link "Email Template" at bounding box center [1363, 103] width 79 height 14
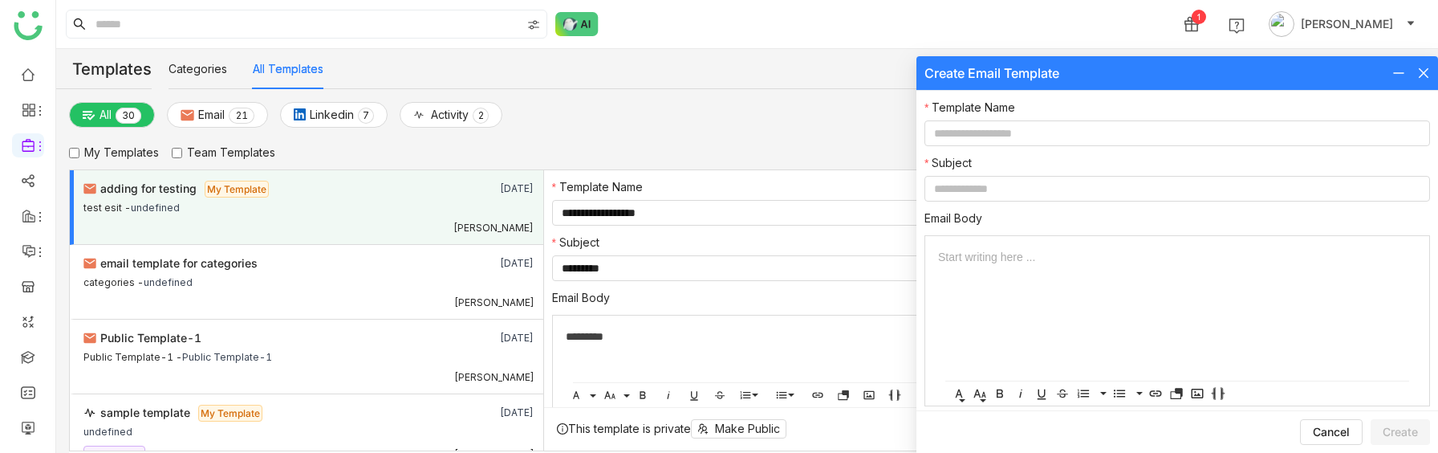
click at [1429, 75] on icon at bounding box center [1424, 73] width 13 height 13
